Goal: Task Accomplishment & Management: Use online tool/utility

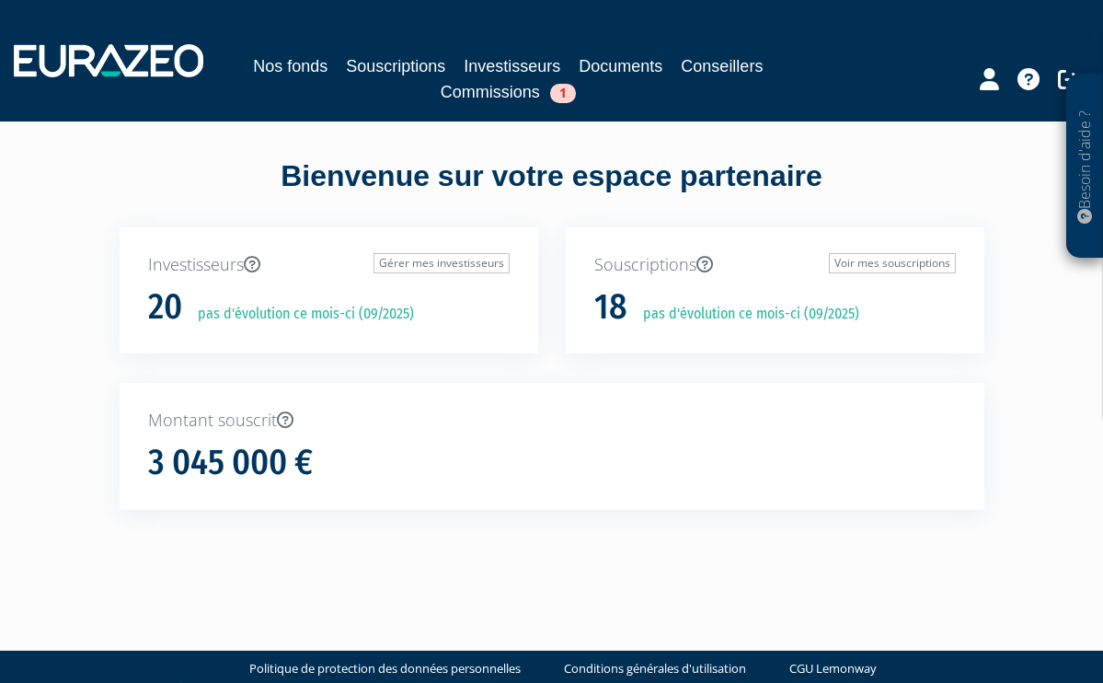
click at [501, 88] on link "Commissions 1" at bounding box center [508, 92] width 135 height 26
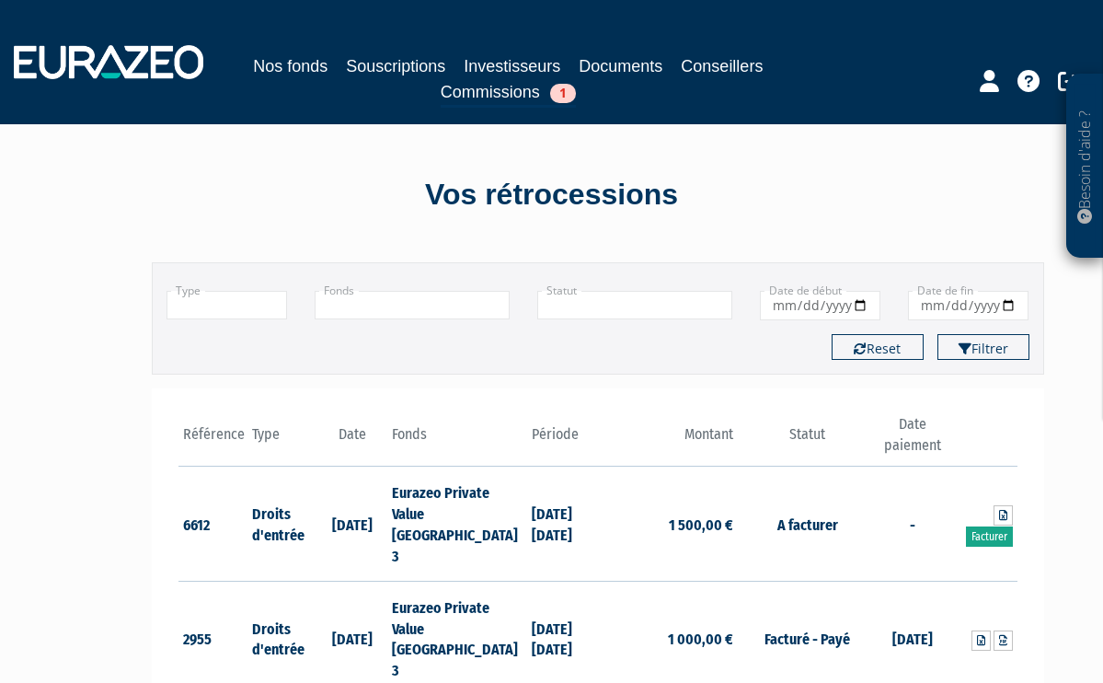
click at [985, 526] on link "Facturer" at bounding box center [989, 536] width 47 height 20
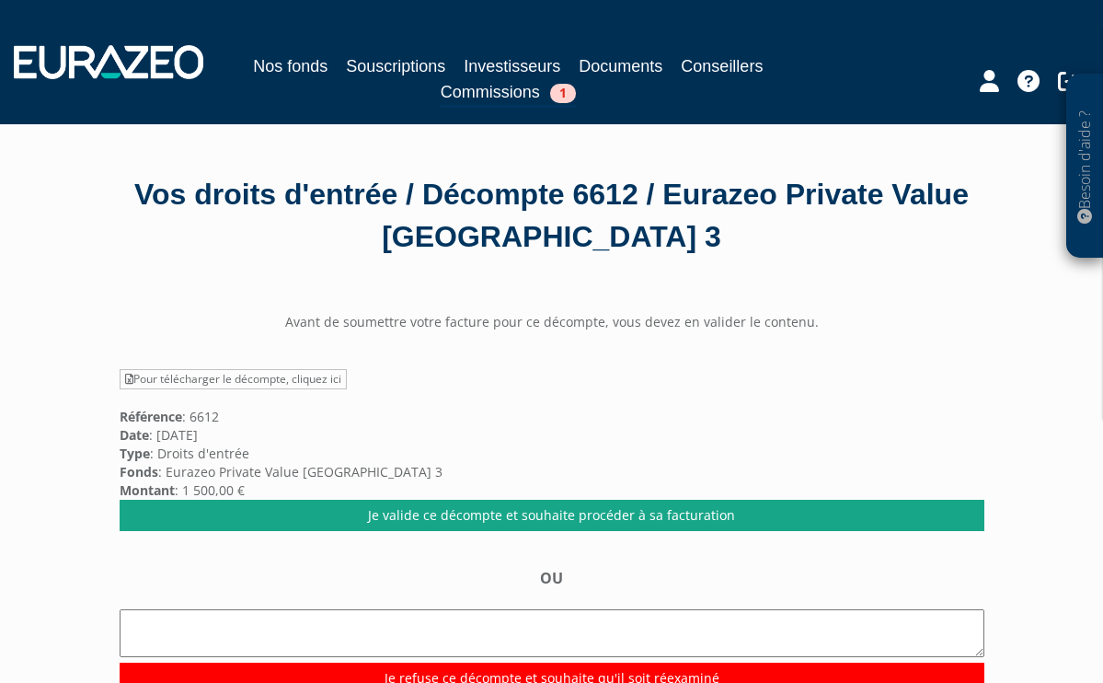
click at [548, 509] on link "Je valide ce décompte et souhaite procéder à sa facturation" at bounding box center [552, 515] width 865 height 31
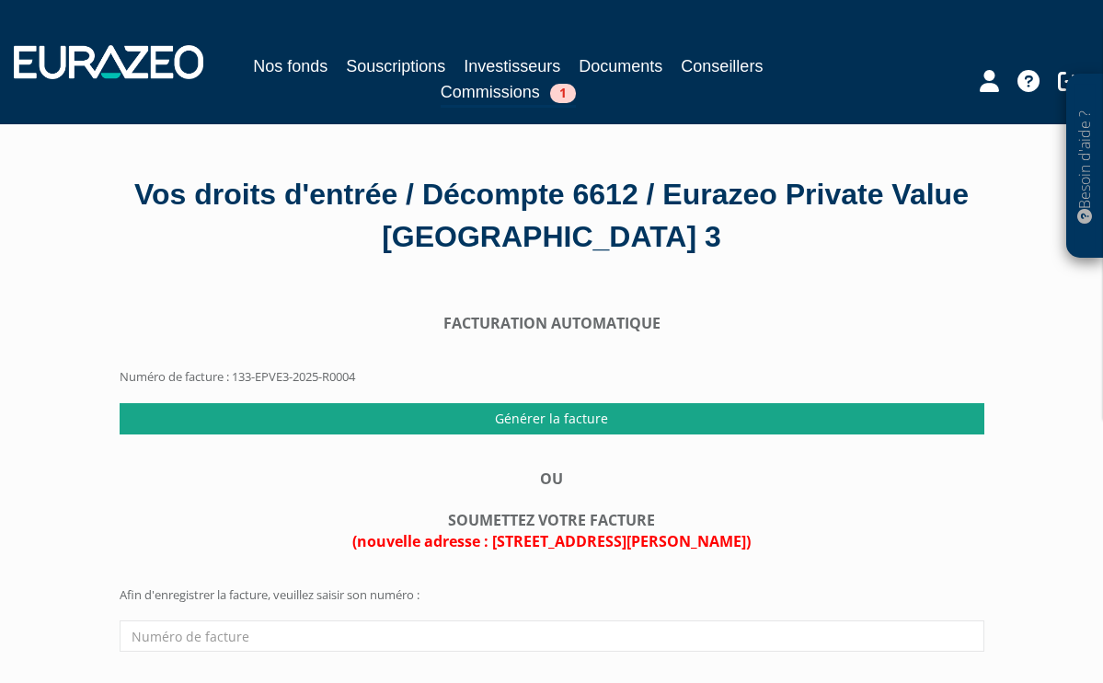
click at [549, 416] on input "Générer la facture" at bounding box center [552, 418] width 865 height 31
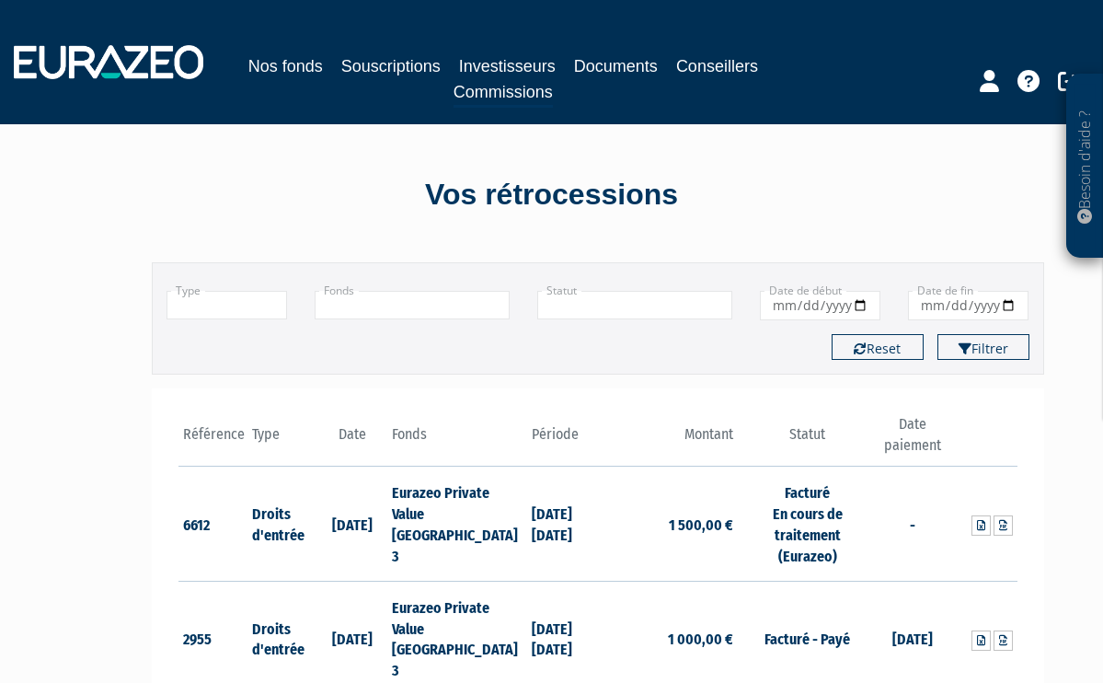
click at [500, 67] on link "Investisseurs" at bounding box center [507, 66] width 97 height 26
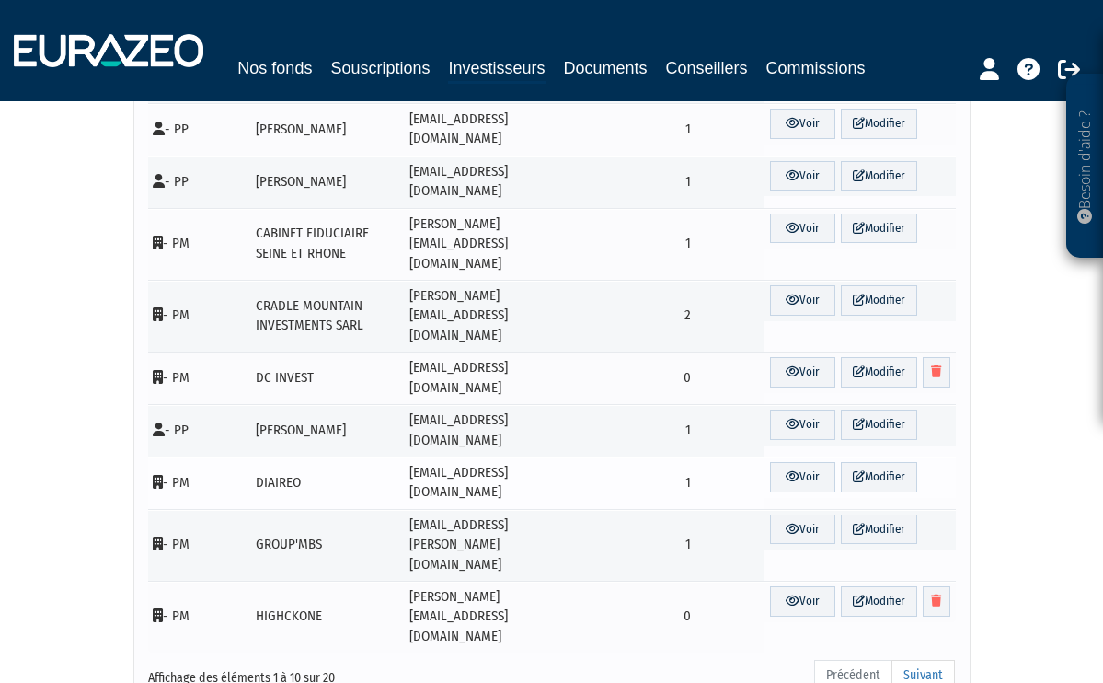
scroll to position [211, 0]
click at [928, 661] on link "Suivant" at bounding box center [923, 676] width 63 height 31
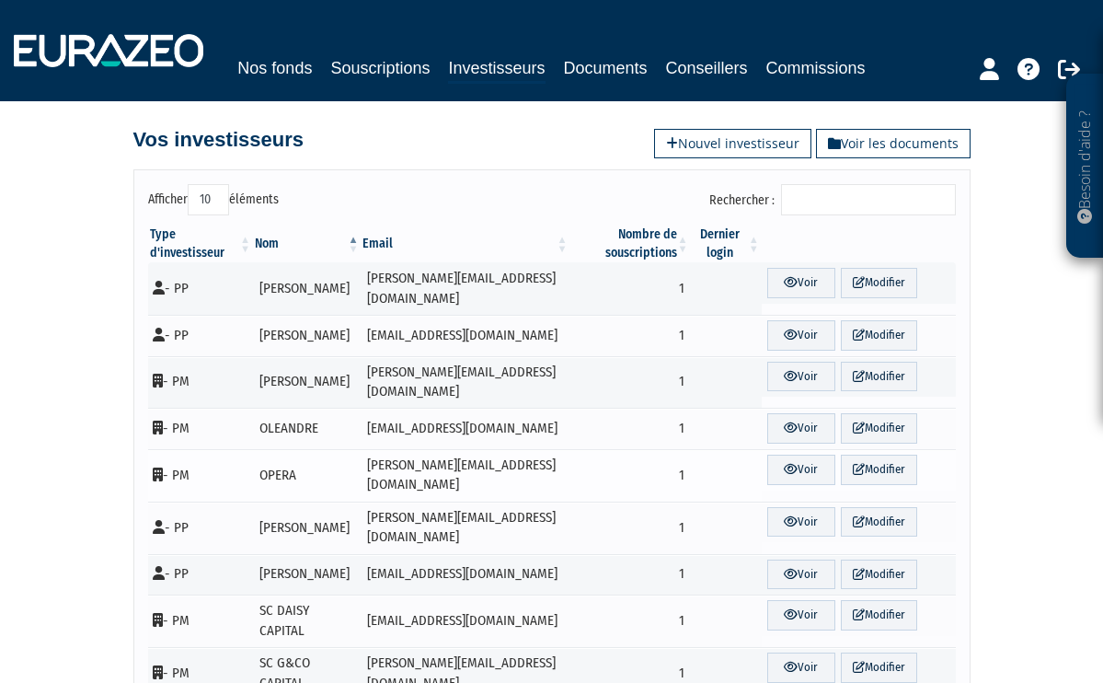
scroll to position [0, 0]
click at [801, 320] on link "Voir" at bounding box center [801, 335] width 68 height 30
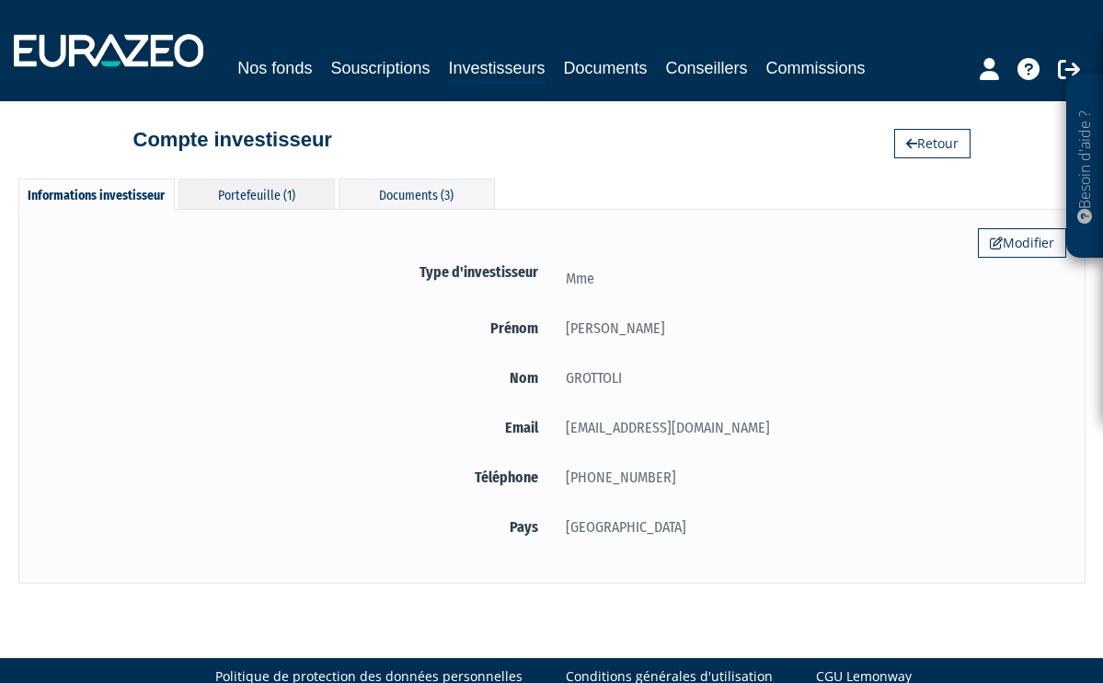
click at [260, 192] on div "Portefeuille (1)" at bounding box center [257, 194] width 156 height 30
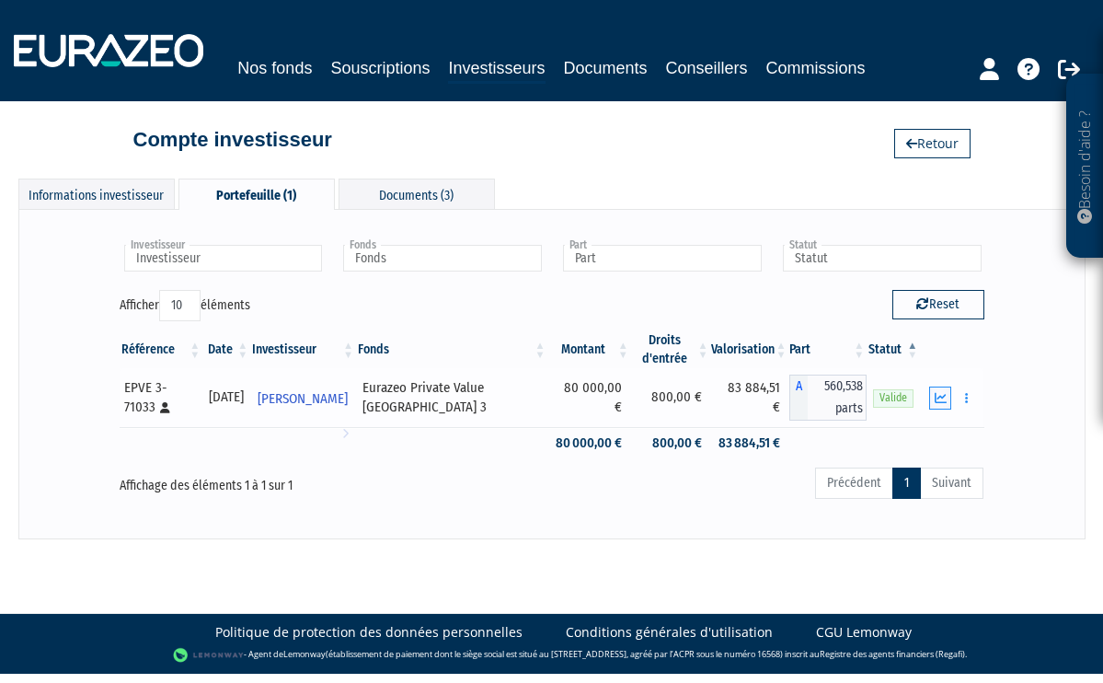
click at [943, 393] on icon "button" at bounding box center [941, 398] width 12 height 12
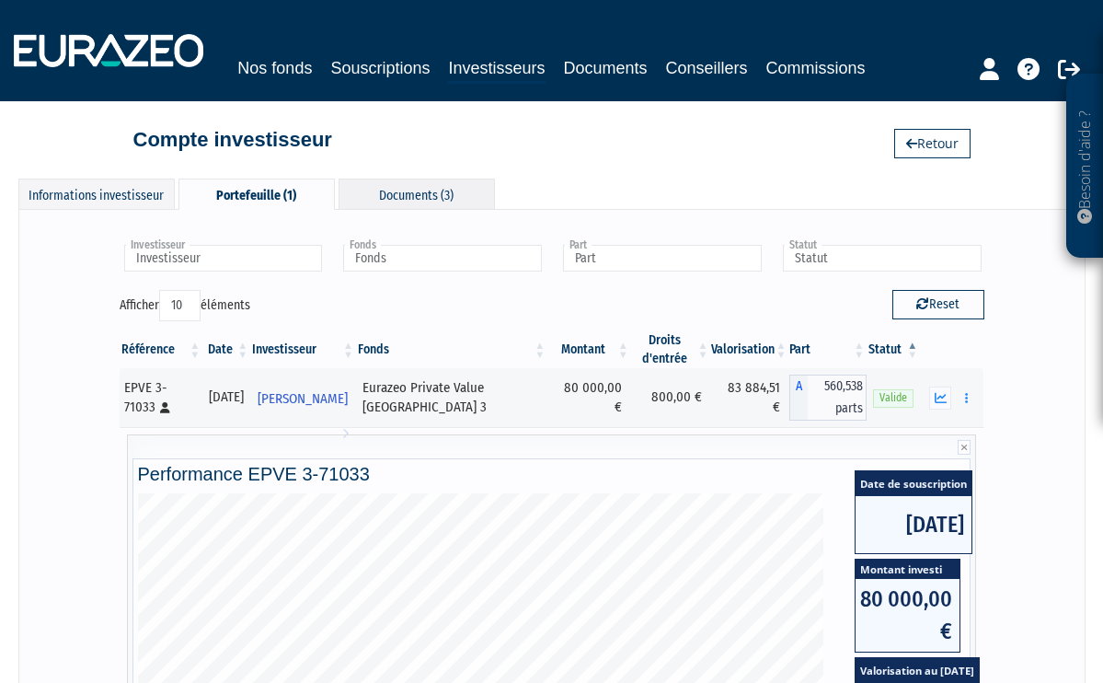
click at [420, 190] on div "Documents (3)" at bounding box center [417, 194] width 156 height 30
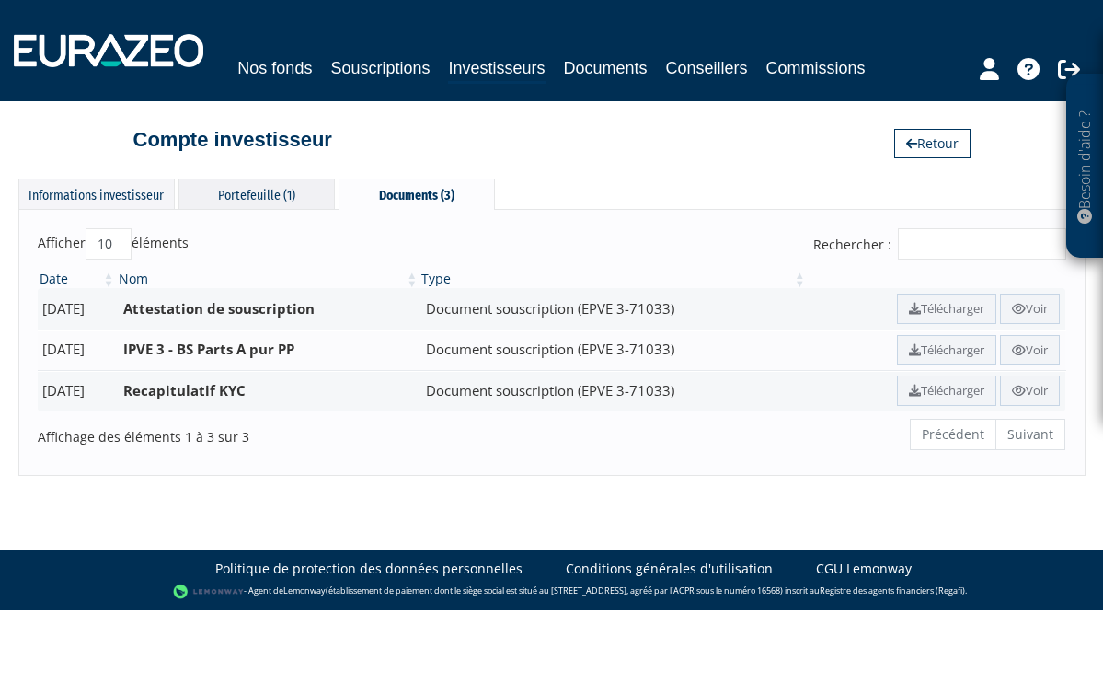
click at [259, 189] on div "Portefeuille (1)" at bounding box center [257, 194] width 156 height 30
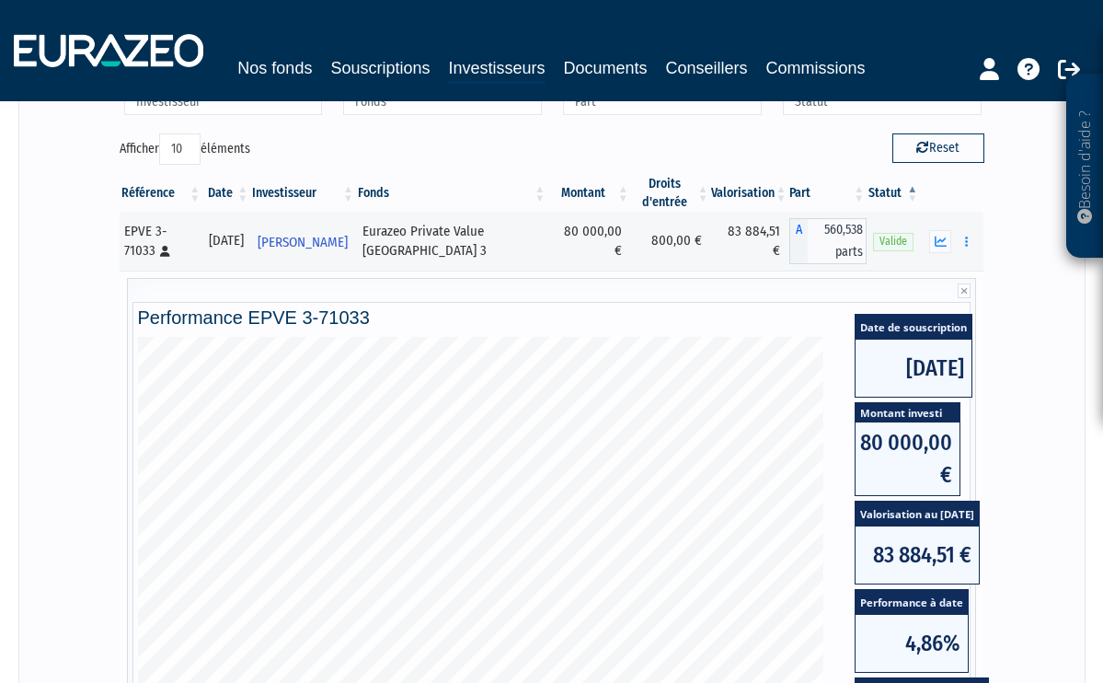
scroll to position [155, 0]
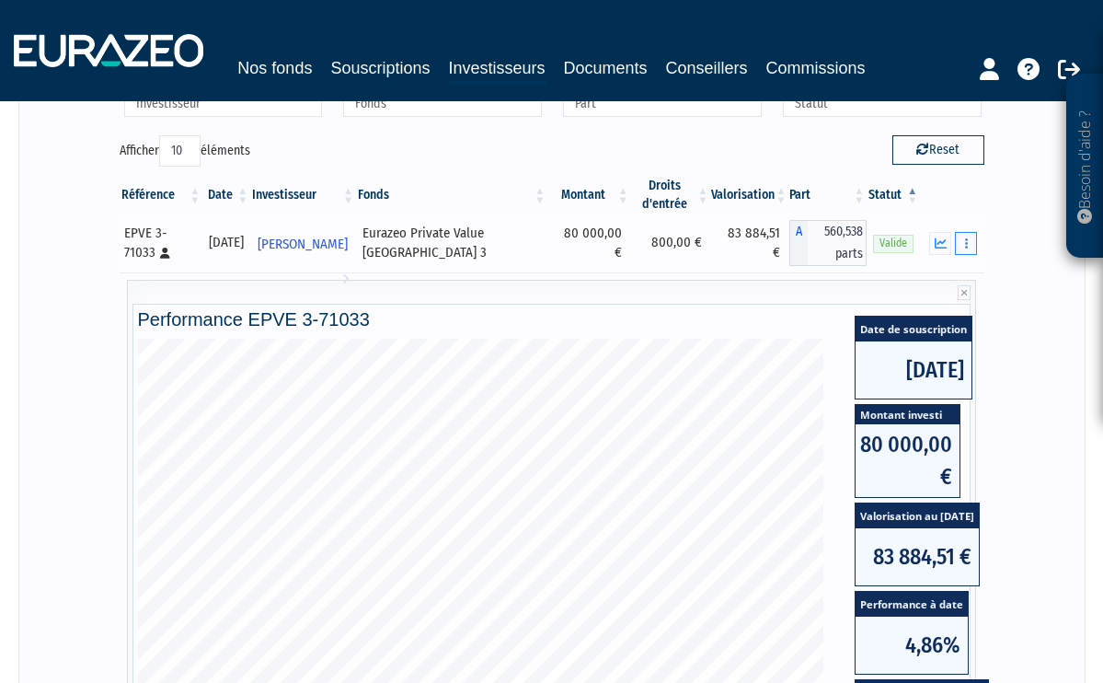
click at [971, 241] on button "button" at bounding box center [966, 243] width 22 height 23
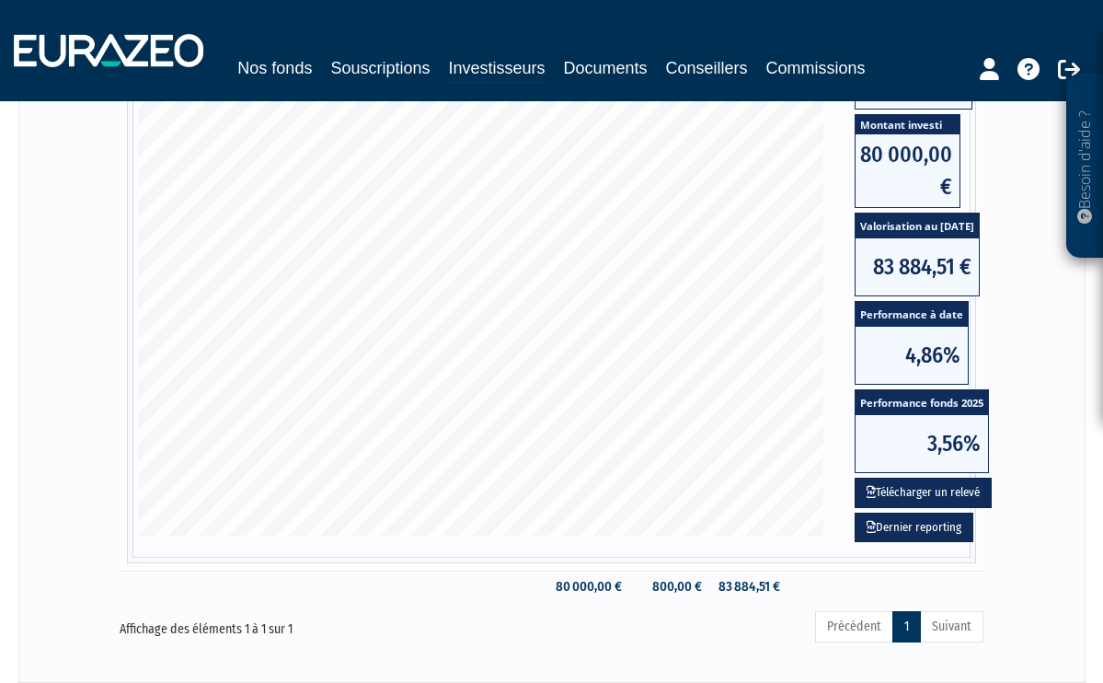
scroll to position [477, 0]
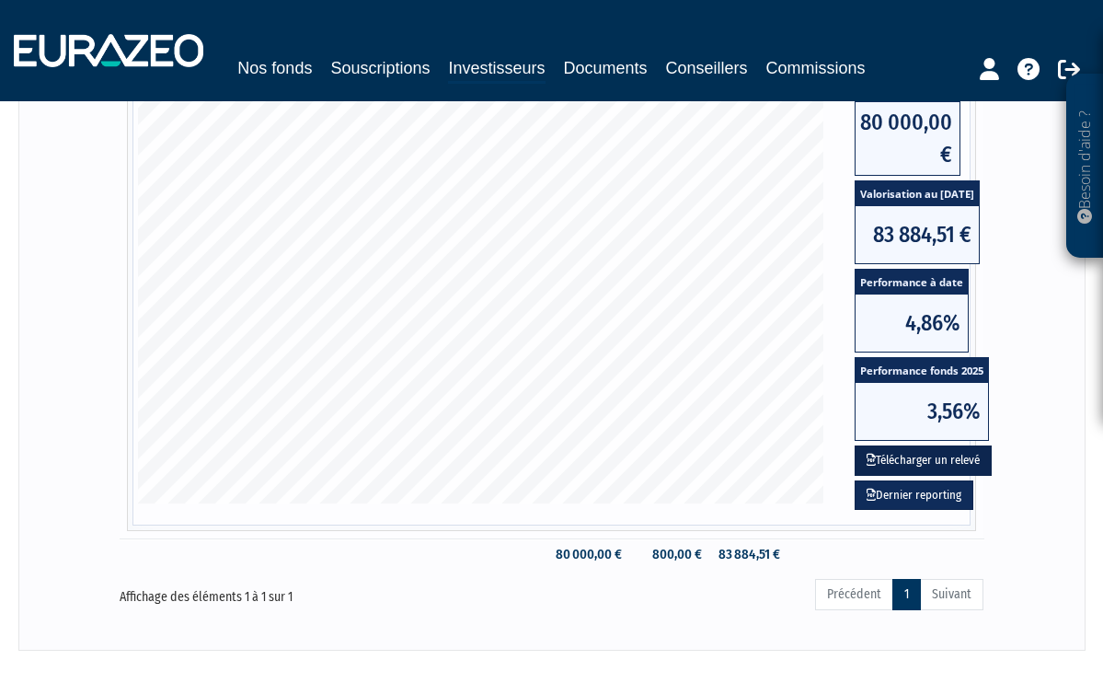
click at [927, 456] on button "Télécharger un relevé" at bounding box center [923, 460] width 137 height 30
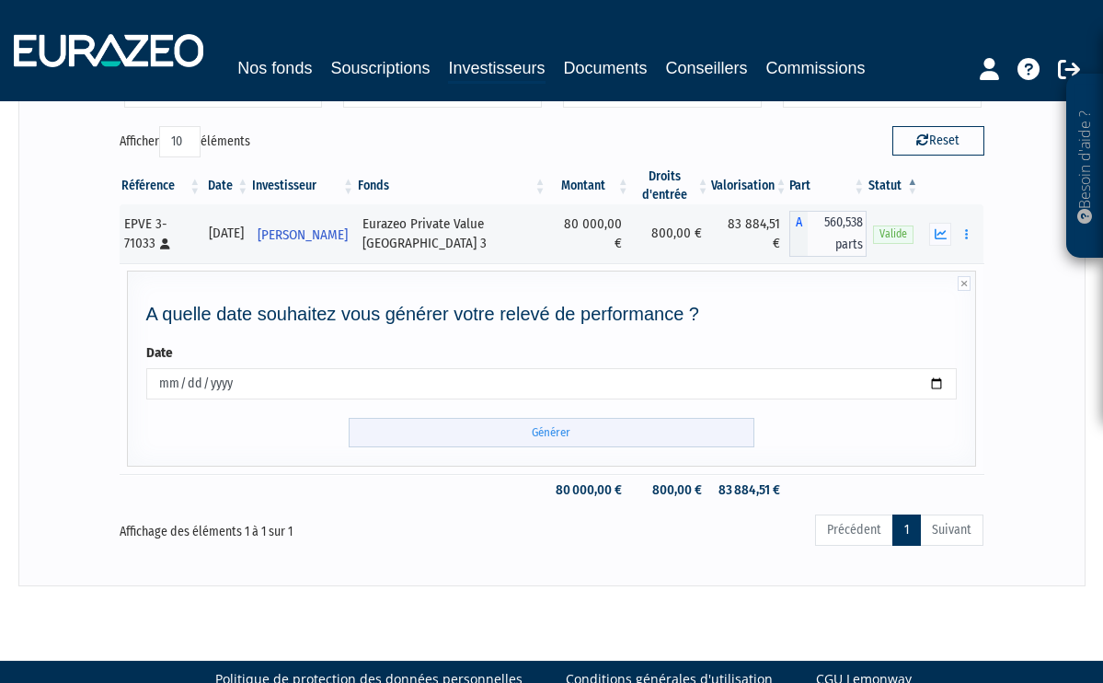
scroll to position [171, 0]
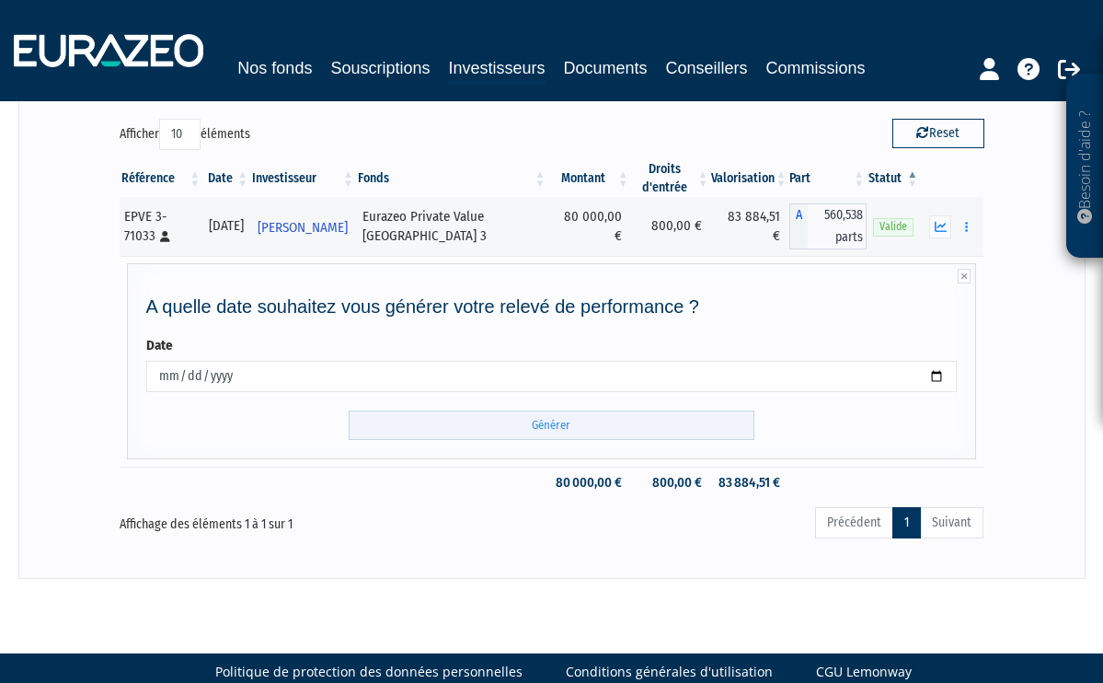
click at [538, 423] on input "Générer" at bounding box center [552, 425] width 406 height 30
click at [708, 2] on nav "Nos fonds Souscriptions Investisseurs Documents Conseillers Commissions" at bounding box center [551, 50] width 1103 height 101
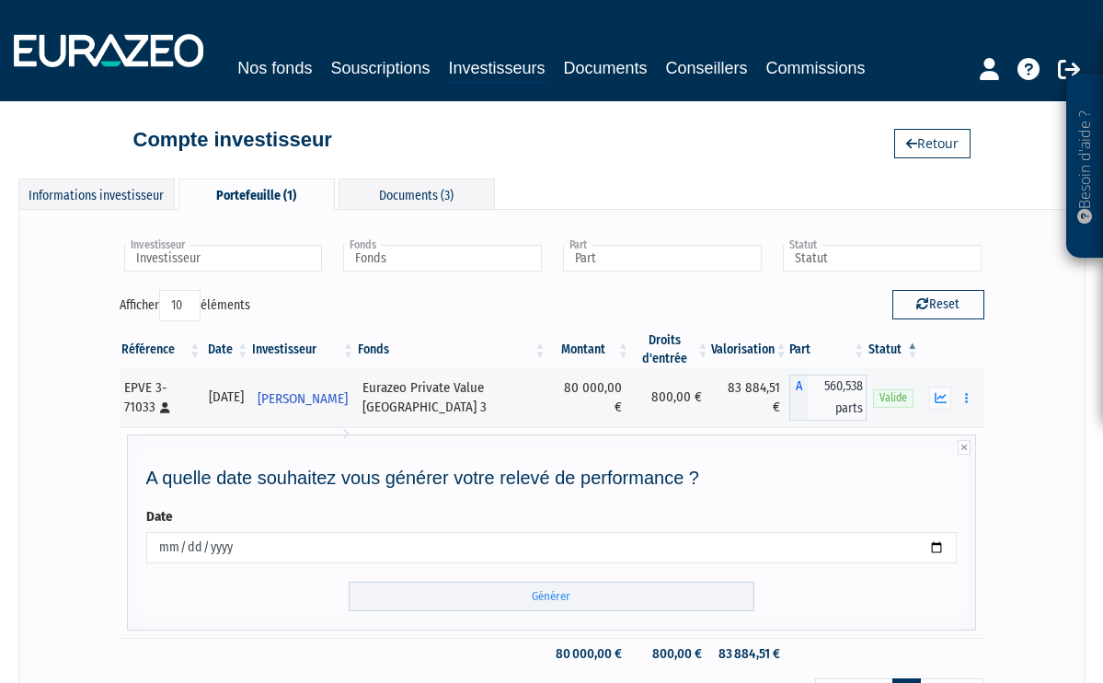
click at [507, 64] on link "Investisseurs" at bounding box center [496, 69] width 97 height 29
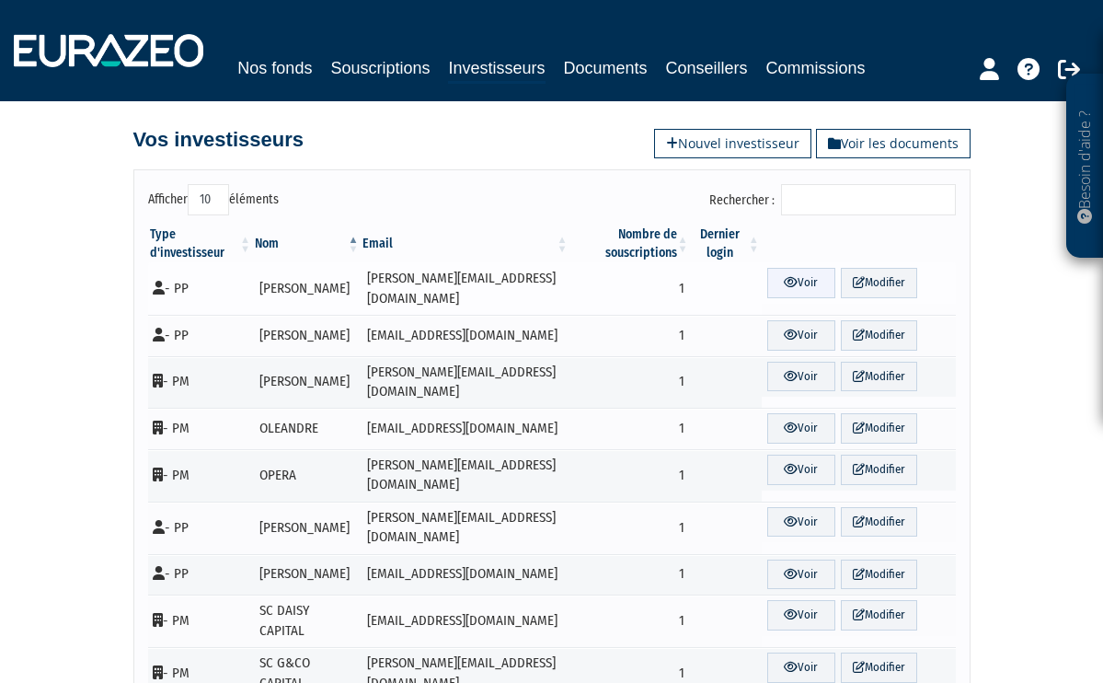
click at [805, 277] on link "Voir" at bounding box center [801, 283] width 68 height 30
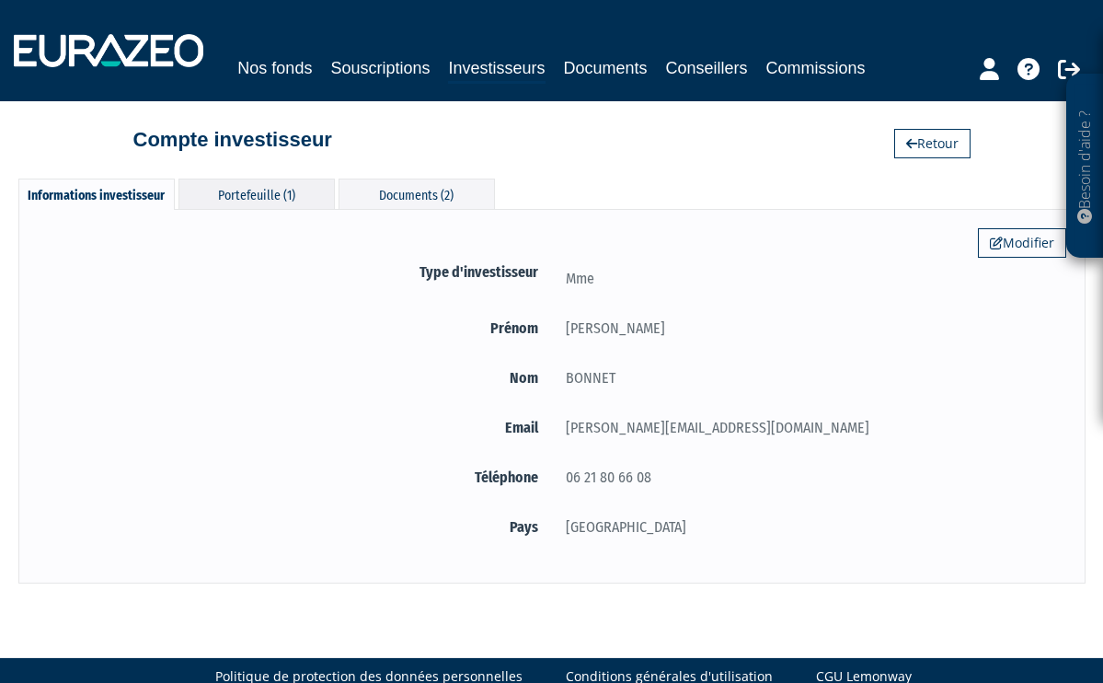
click at [274, 194] on div "Portefeuille (1)" at bounding box center [257, 194] width 156 height 30
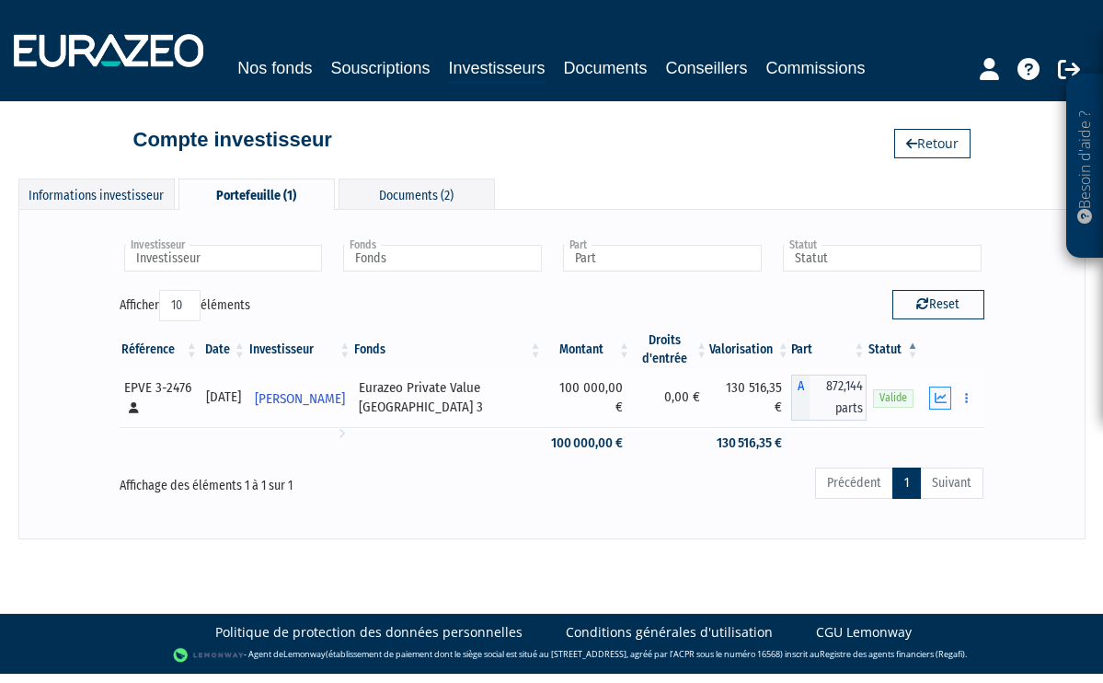
click at [943, 394] on icon "button" at bounding box center [941, 398] width 12 height 12
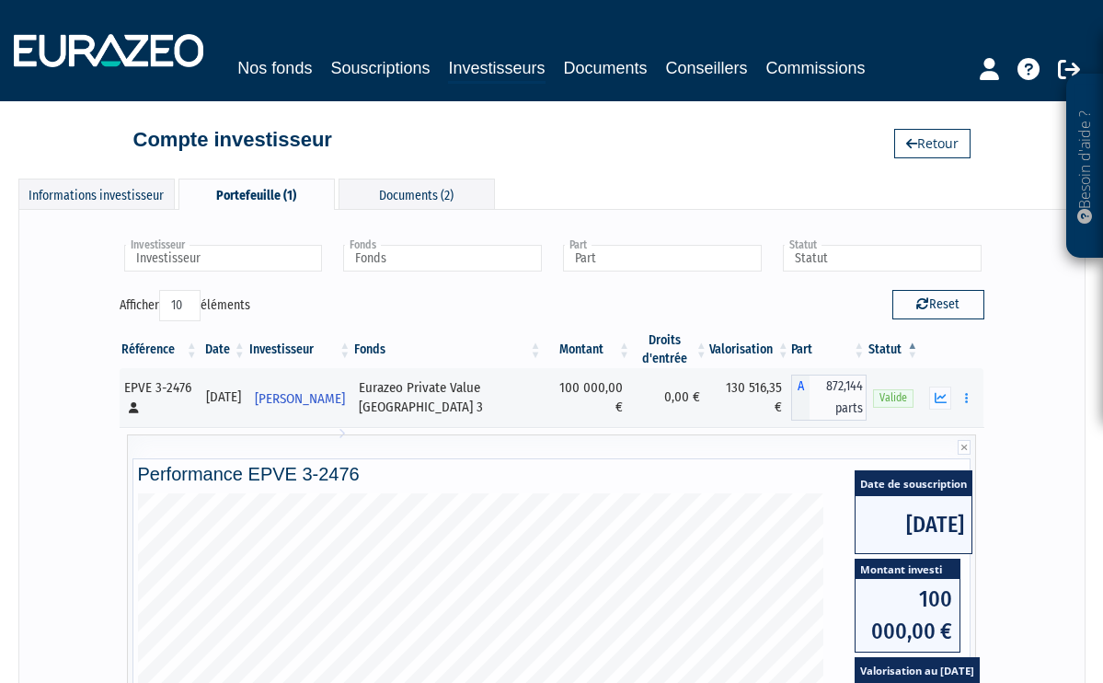
click at [509, 67] on link "Investisseurs" at bounding box center [496, 69] width 97 height 29
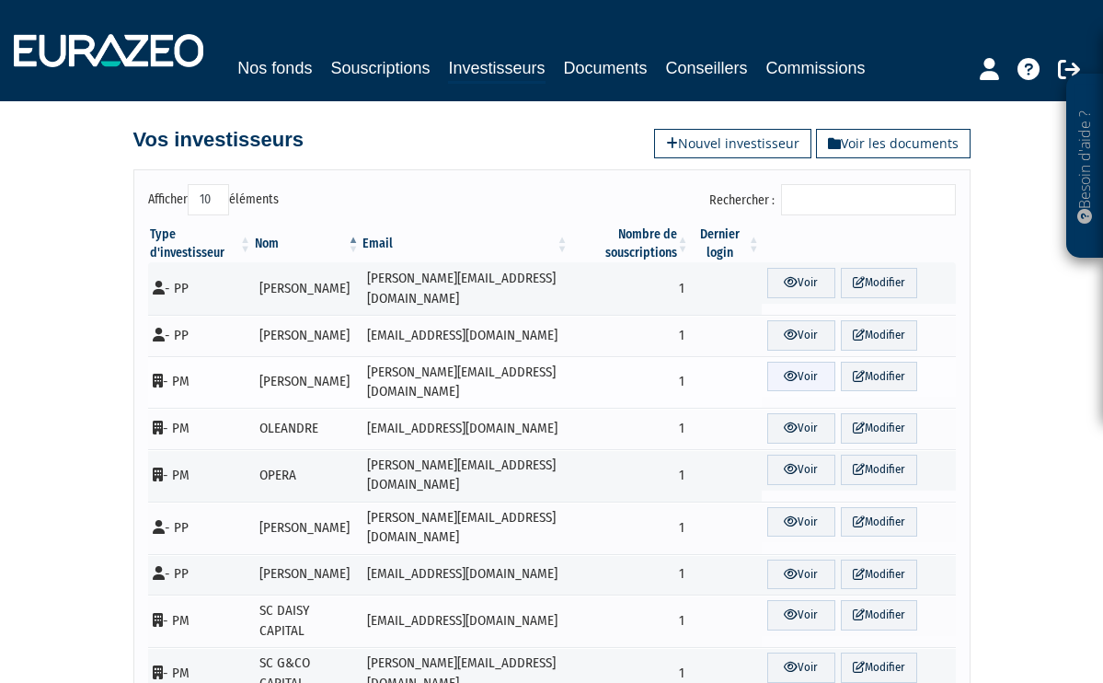
click at [805, 371] on link "Voir" at bounding box center [801, 377] width 68 height 30
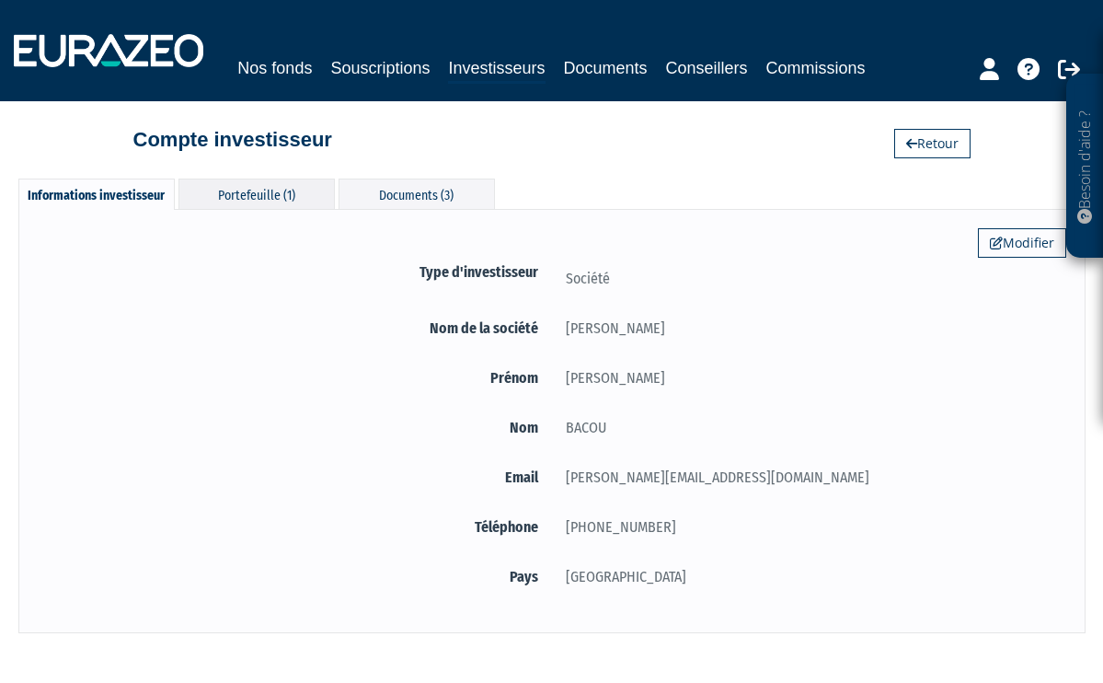
click at [269, 190] on div "Portefeuille (1)" at bounding box center [257, 194] width 156 height 30
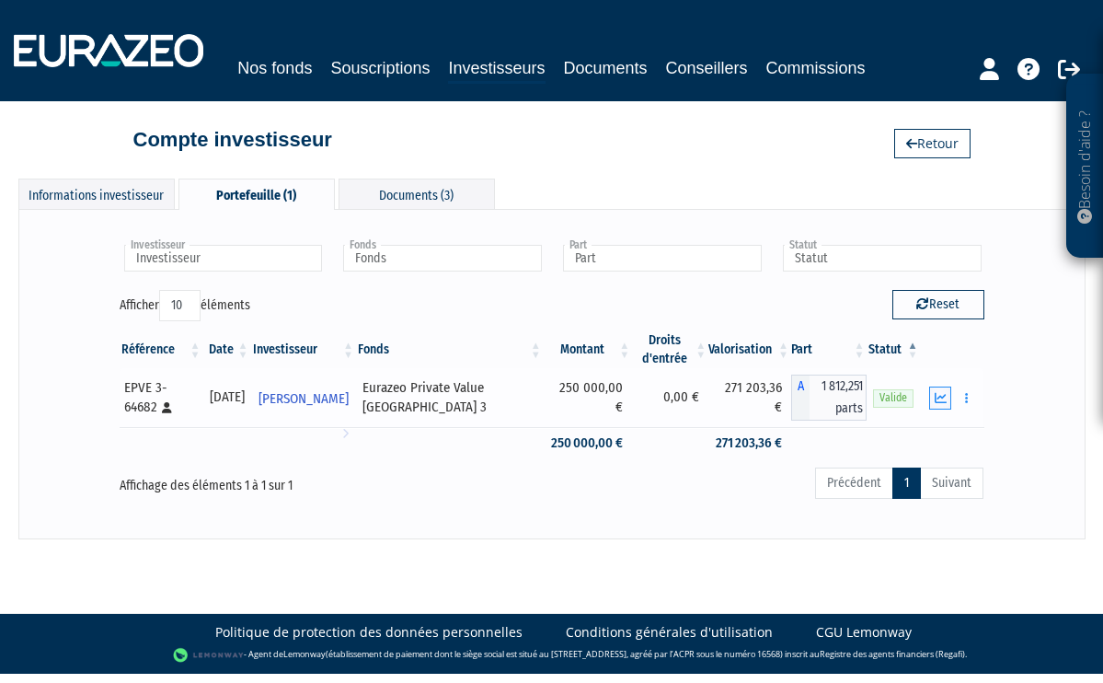
click at [941, 396] on icon "button" at bounding box center [941, 398] width 12 height 12
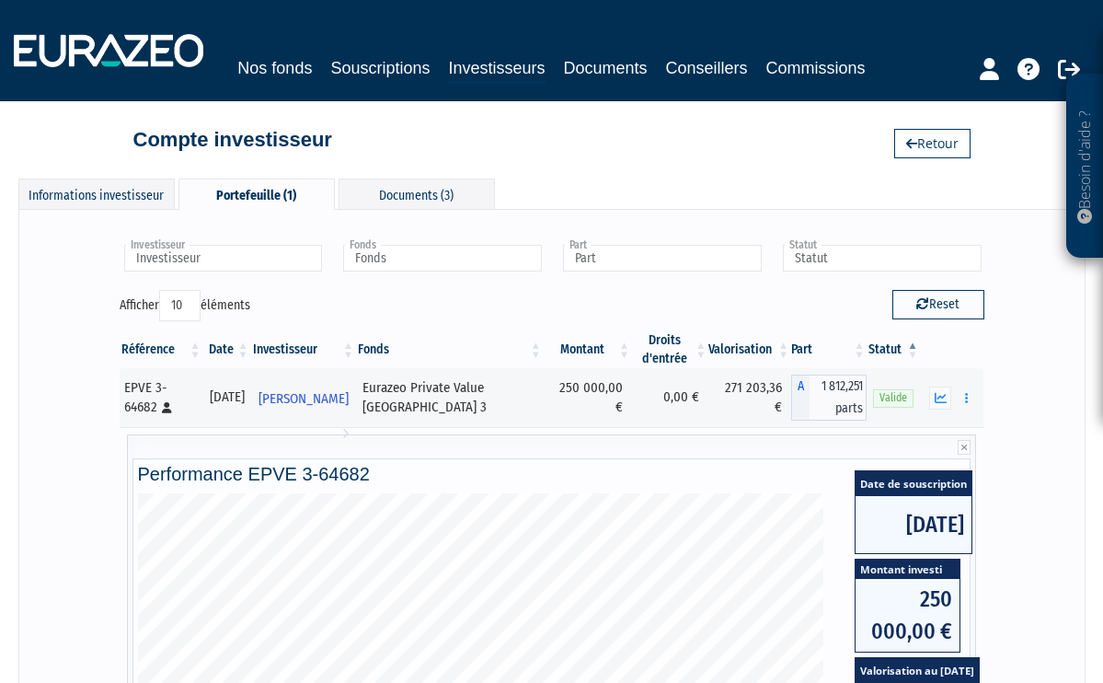
click at [498, 69] on link "Investisseurs" at bounding box center [496, 69] width 97 height 29
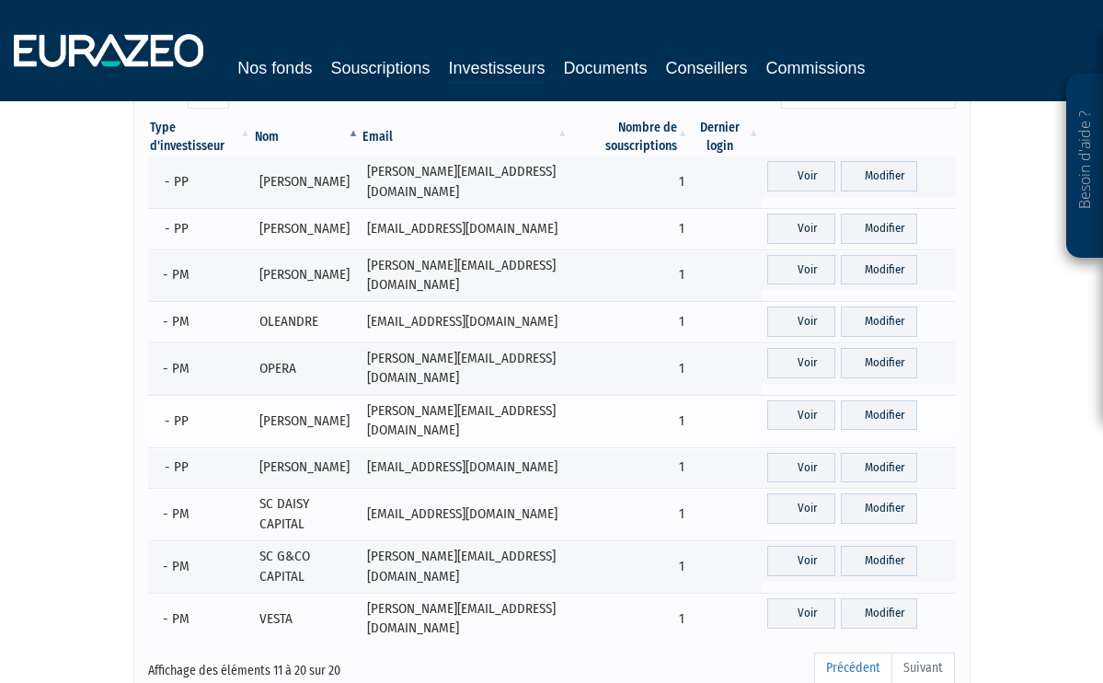
scroll to position [111, 0]
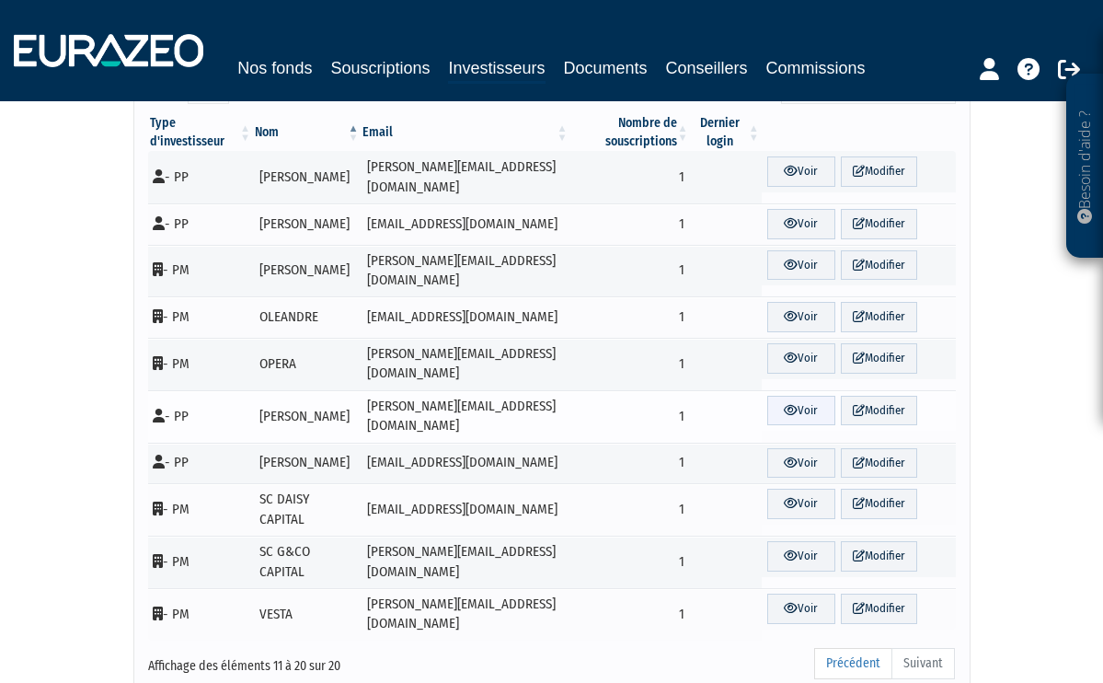
click at [806, 396] on link "Voir" at bounding box center [801, 411] width 68 height 30
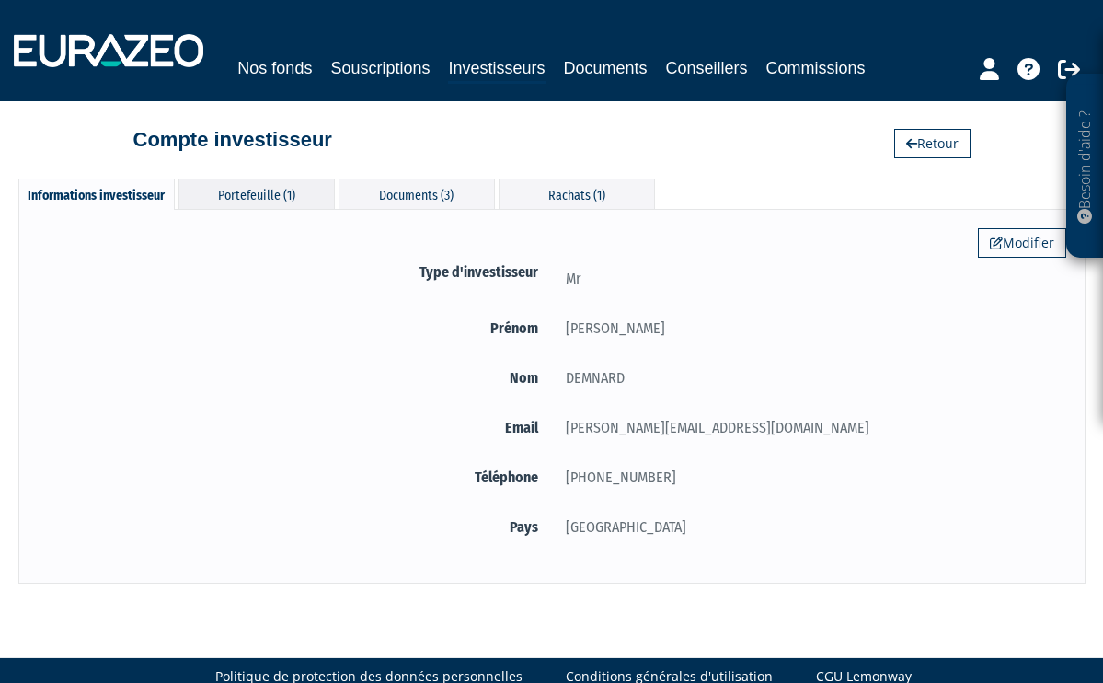
click at [278, 190] on div "Portefeuille (1)" at bounding box center [257, 194] width 156 height 30
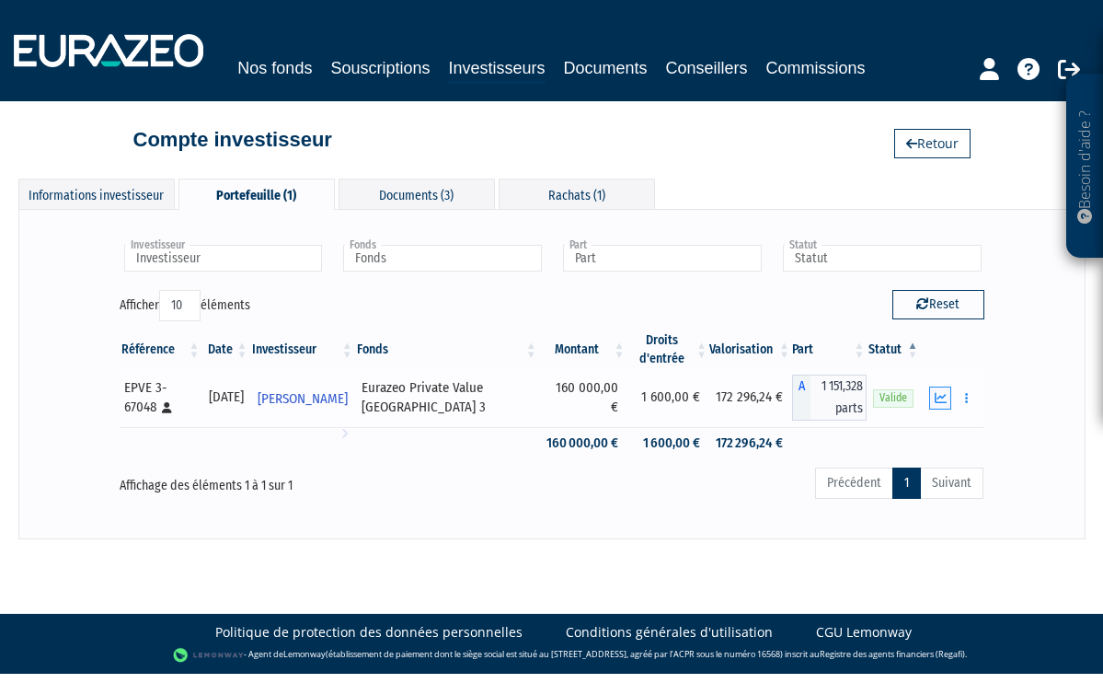
click at [942, 395] on icon "button" at bounding box center [941, 398] width 12 height 12
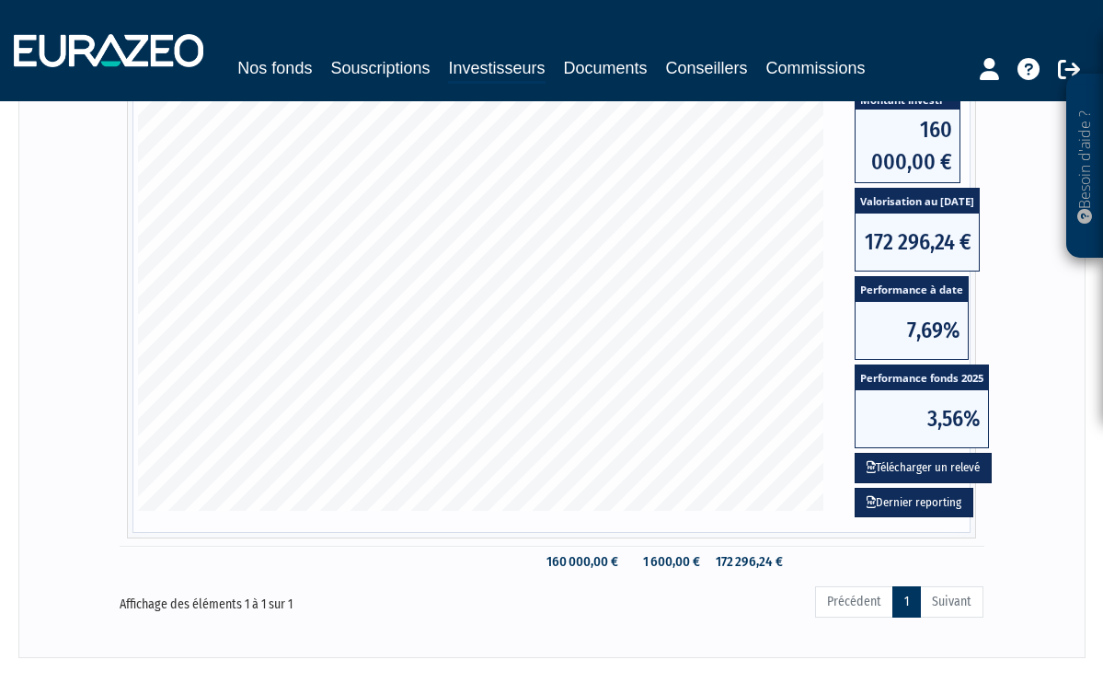
scroll to position [468, 0]
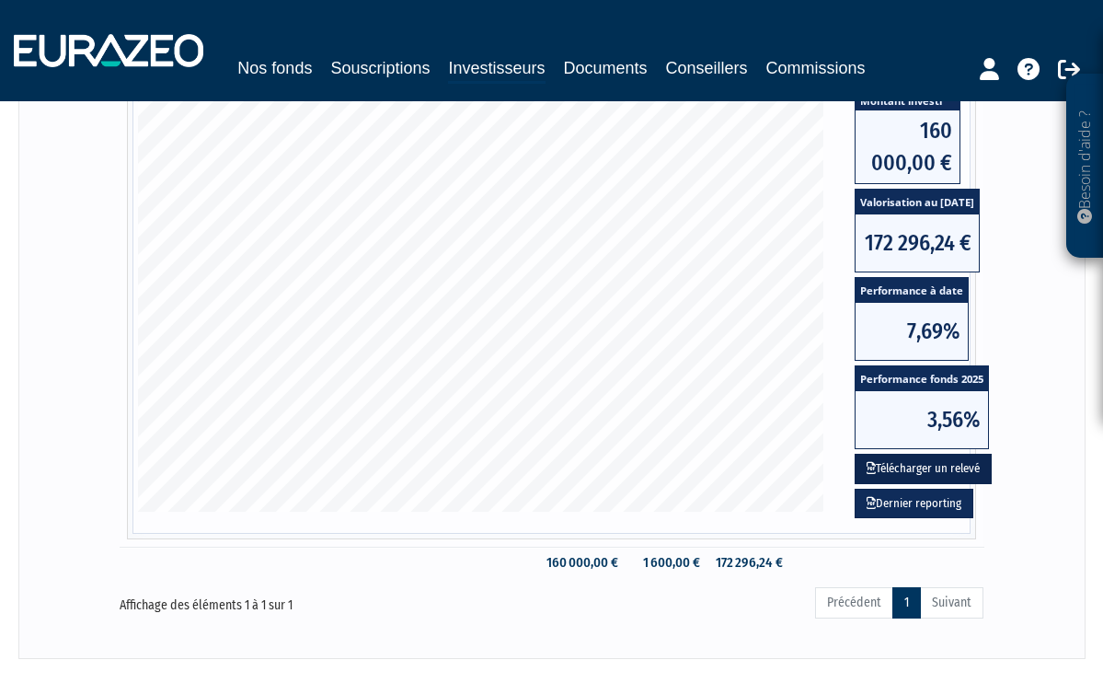
click at [913, 465] on button "Télécharger un relevé" at bounding box center [923, 469] width 137 height 30
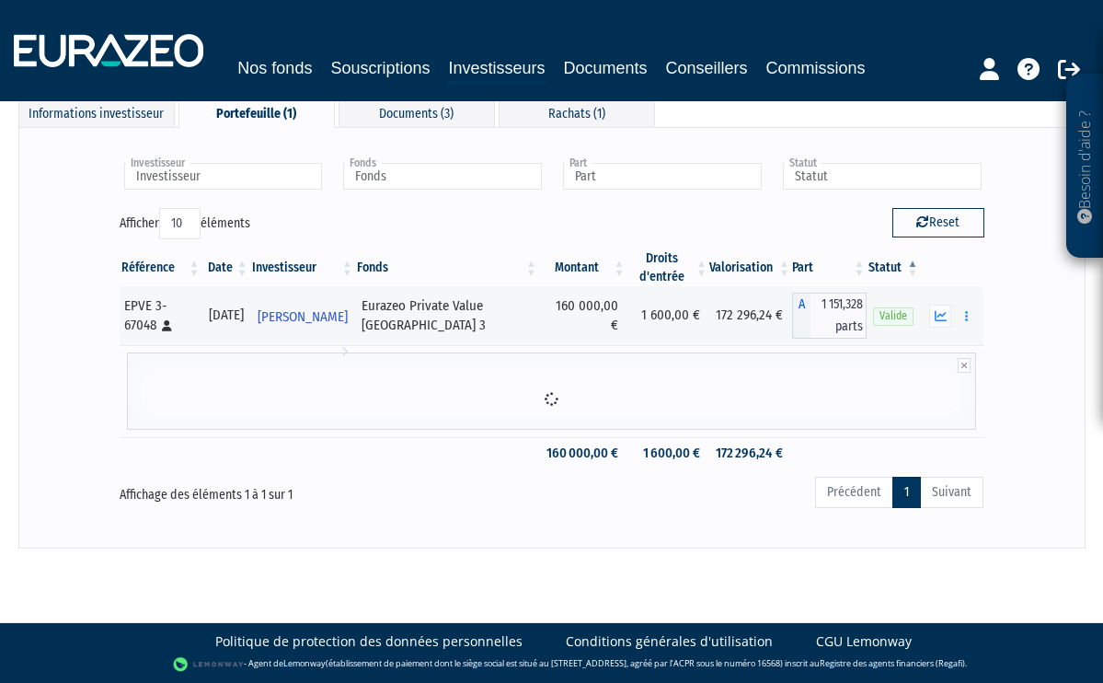
scroll to position [81, 0]
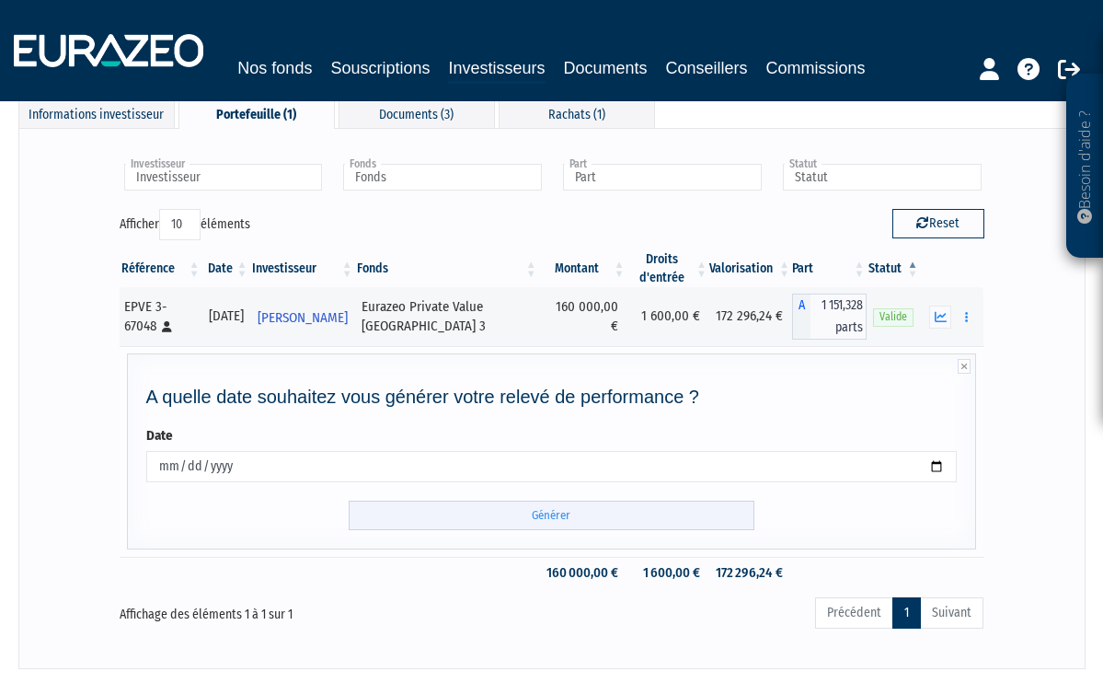
click at [555, 513] on input "Générer" at bounding box center [552, 516] width 406 height 30
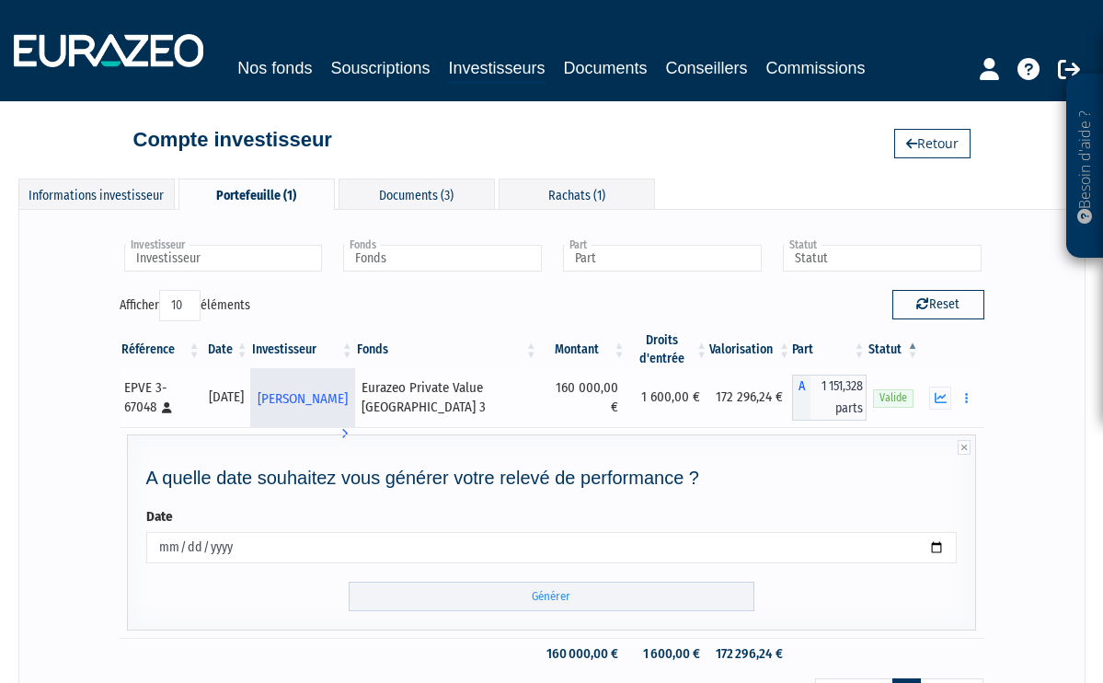
scroll to position [0, 0]
click at [584, 198] on div "Rachats (1)" at bounding box center [577, 194] width 156 height 30
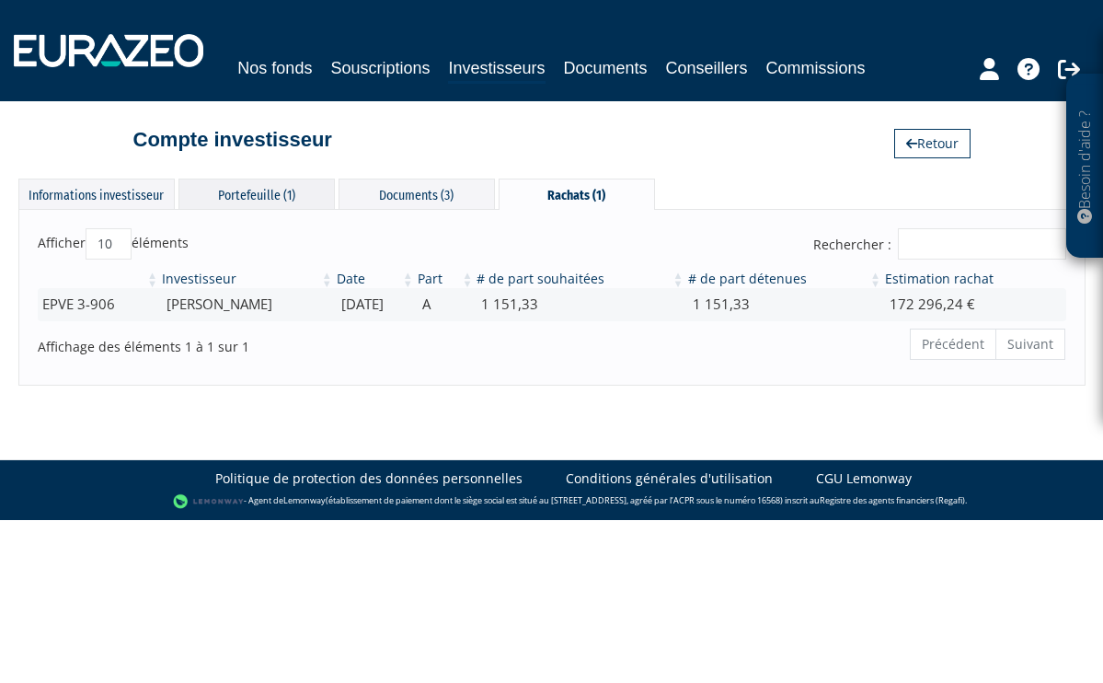
click at [253, 192] on div "Portefeuille (1)" at bounding box center [257, 194] width 156 height 30
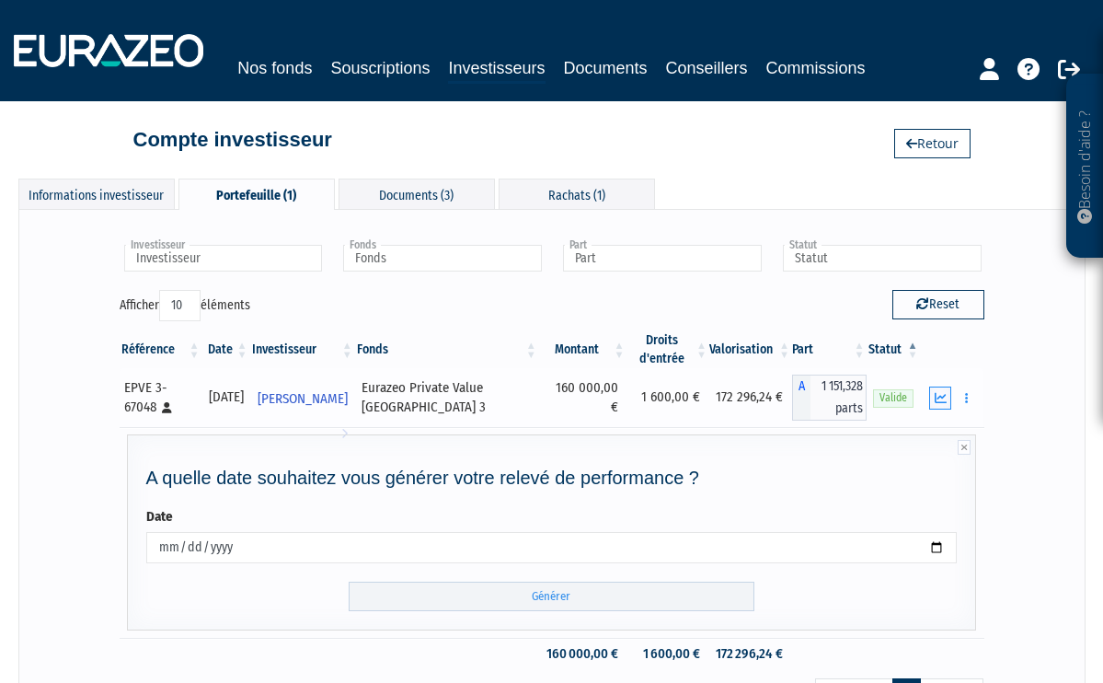
click at [943, 397] on icon "button" at bounding box center [941, 398] width 12 height 12
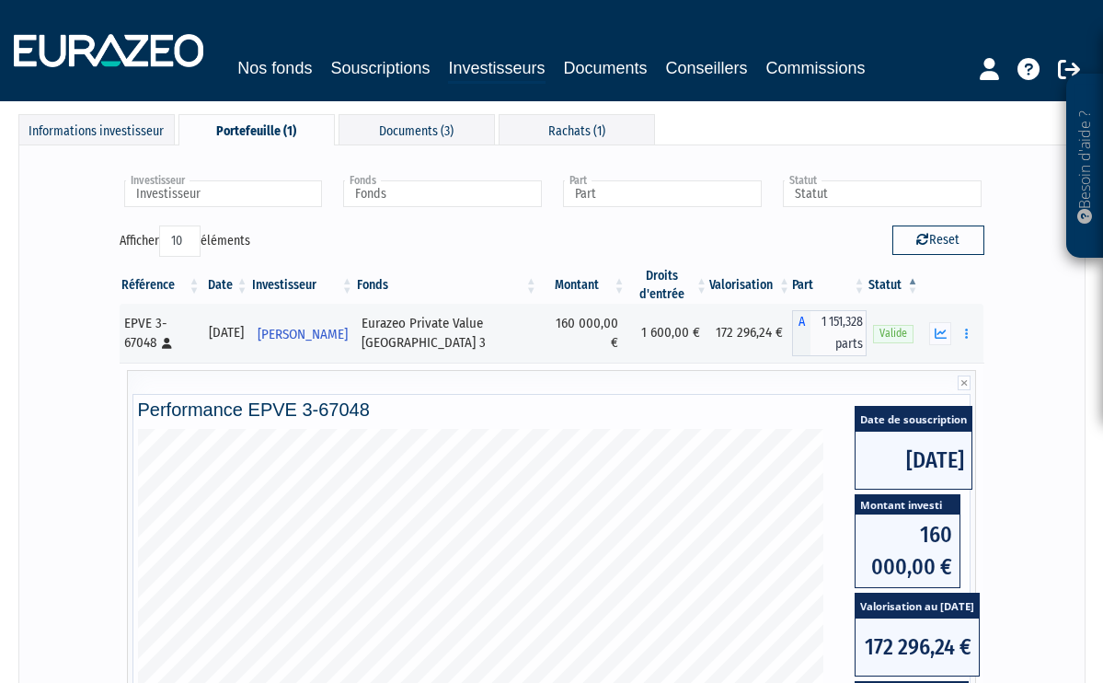
scroll to position [63, 0]
